Goal: Submit feedback/report problem

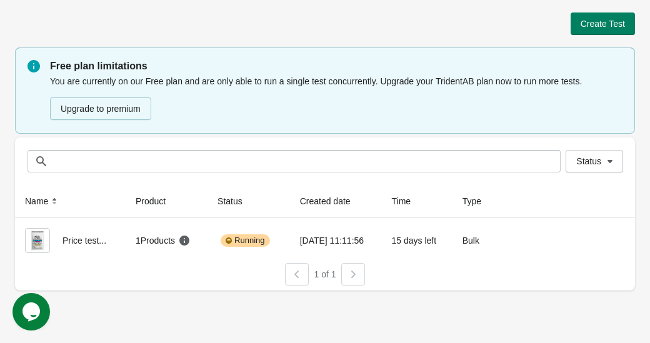
click at [42, 318] on div "Opens Chat This icon Opens the chat window." at bounding box center [32, 312] width 38 height 20
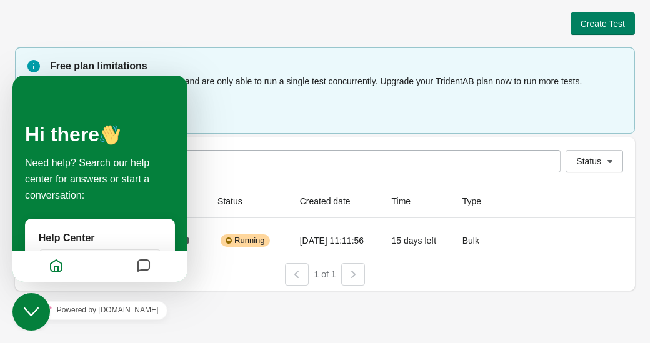
click at [151, 264] on icon "Messages" at bounding box center [143, 266] width 15 height 24
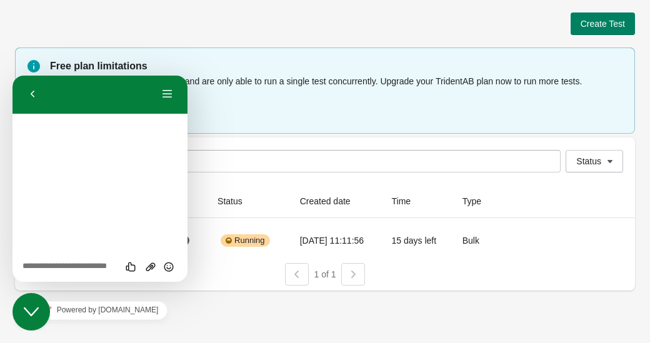
click at [13, 76] on textarea at bounding box center [13, 76] width 0 height 0
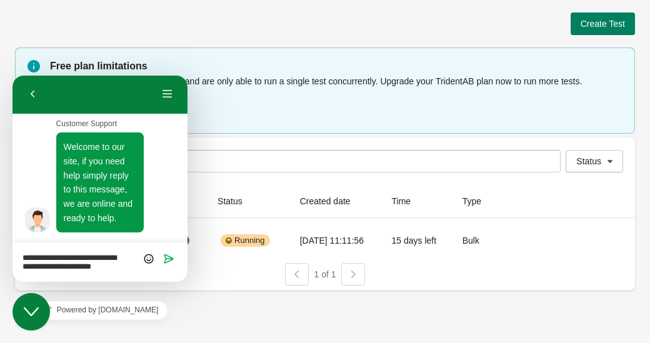
scroll to position [8, 0]
type textarea "**********"
click at [167, 256] on icon "Send" at bounding box center [168, 258] width 11 height 11
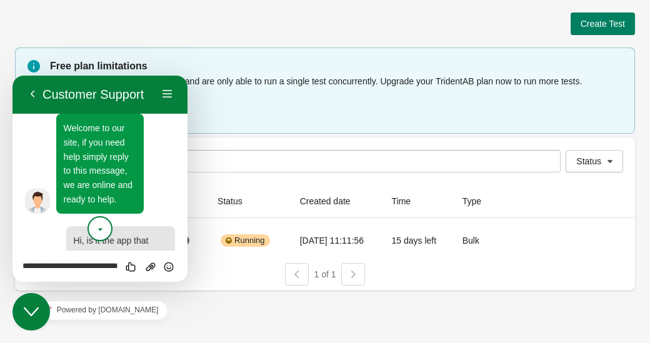
scroll to position [70, 0]
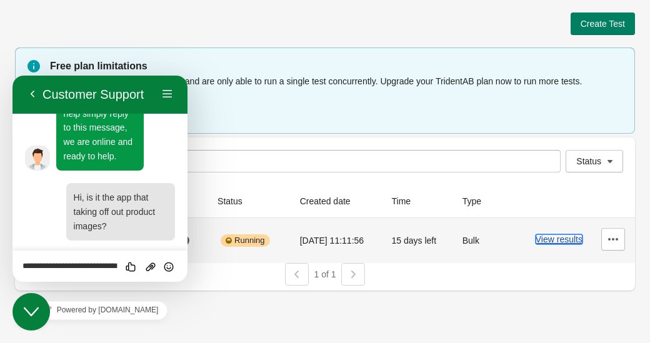
click at [542, 239] on button "View results" at bounding box center [559, 239] width 47 height 10
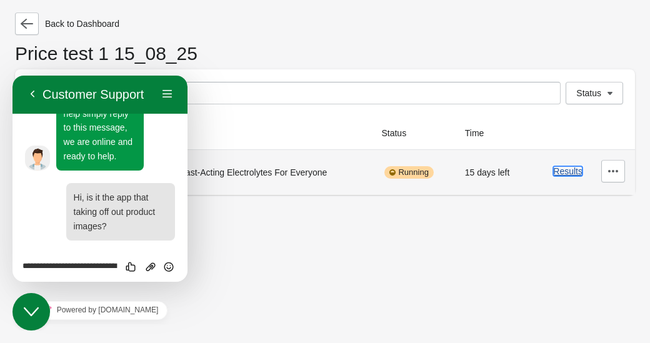
click at [566, 173] on button "Results" at bounding box center [567, 171] width 29 height 10
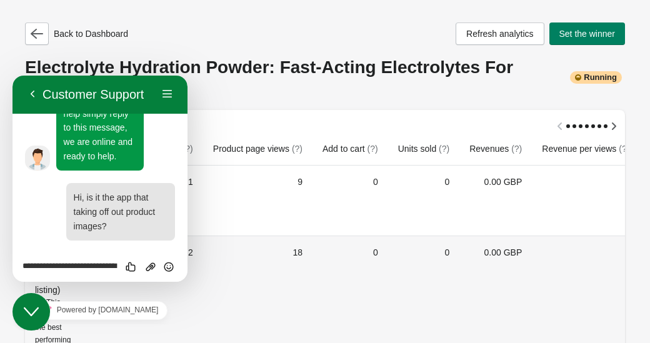
click at [310, 263] on td "18" at bounding box center [257, 312] width 109 height 153
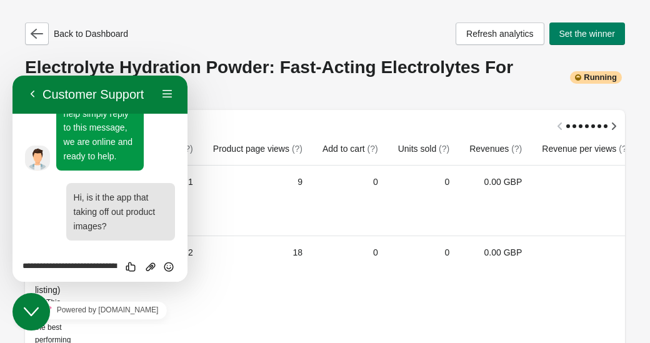
drag, startPoint x: 84, startPoint y: 81, endPoint x: 43, endPoint y: 84, distance: 40.8
click at [108, 84] on div "Back Customer Support Menu" at bounding box center [100, 94] width 175 height 39
click at [26, 312] on icon "Close Chat This icon closes the chat window." at bounding box center [31, 311] width 15 height 15
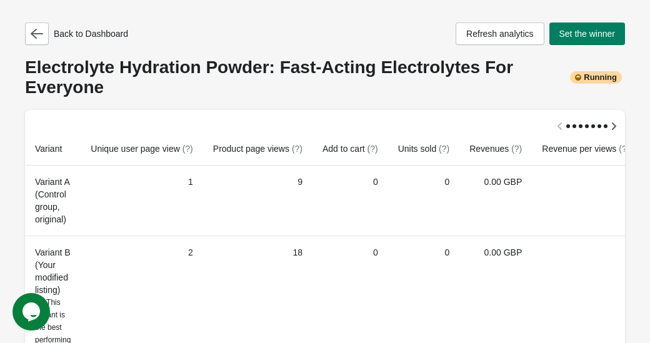
click at [33, 308] on icon "$i18n('chat', 'chat_widget')" at bounding box center [32, 312] width 18 height 19
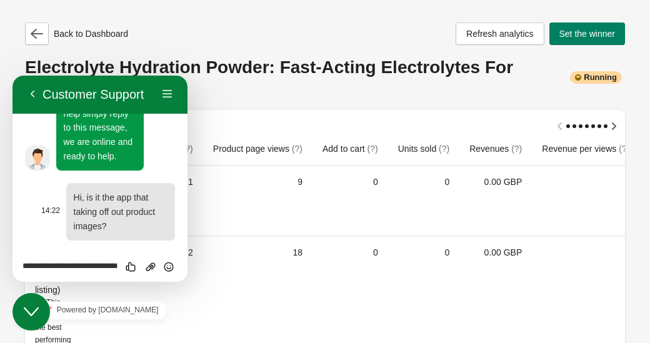
click at [114, 218] on p "Hi, is it the app that taking off out product images?" at bounding box center [121, 212] width 94 height 43
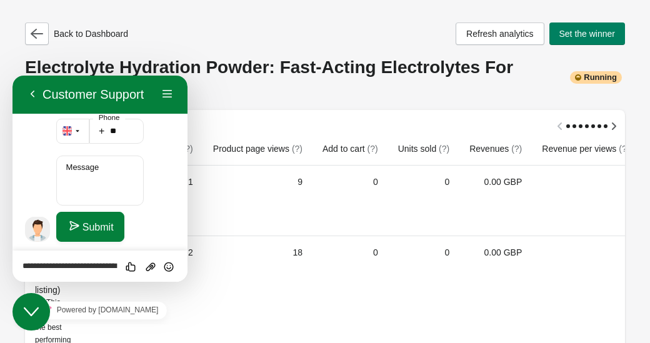
click at [13, 76] on textarea "**********" at bounding box center [13, 76] width 0 height 0
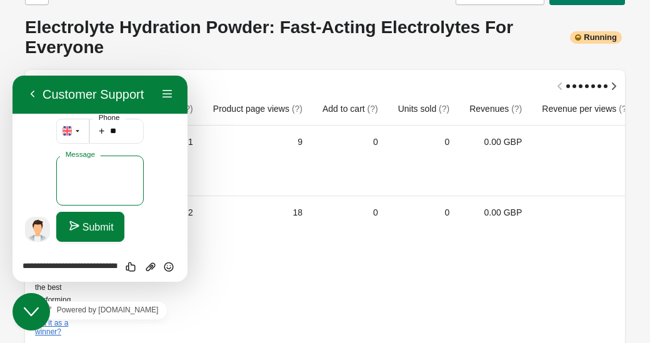
click at [86, 176] on textarea "Message" at bounding box center [100, 181] width 88 height 50
type textarea "**********"
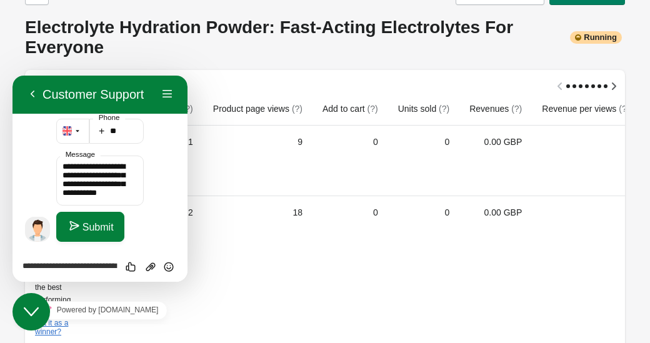
click at [94, 219] on button "Submit" at bounding box center [90, 227] width 68 height 30
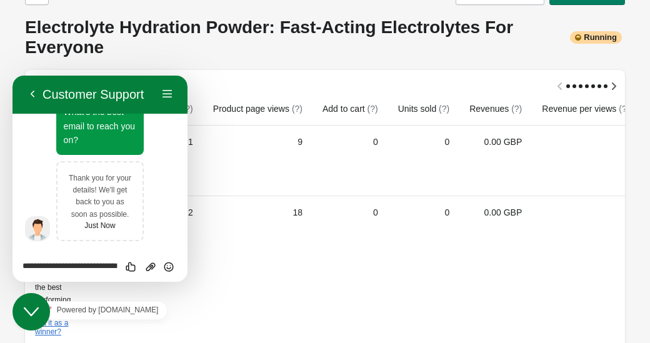
scroll to position [383, 0]
click at [29, 96] on button "Back" at bounding box center [33, 94] width 20 height 19
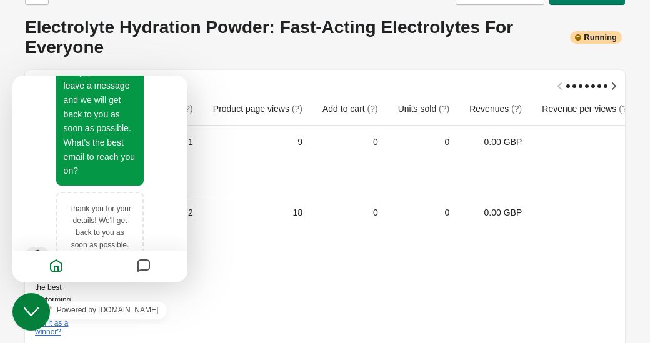
scroll to position [351, 0]
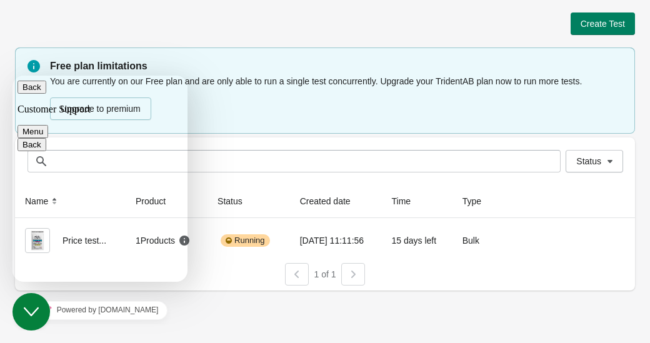
scroll to position [383, 0]
